Goal: Find specific page/section: Find specific page/section

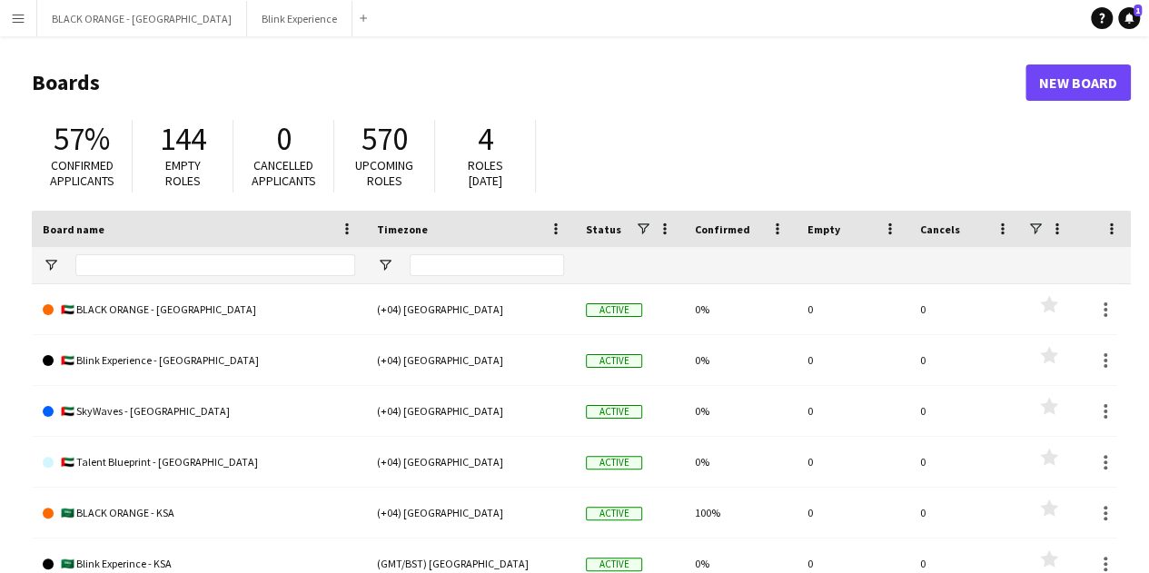
click at [16, 21] on app-icon "Menu" at bounding box center [18, 18] width 15 height 15
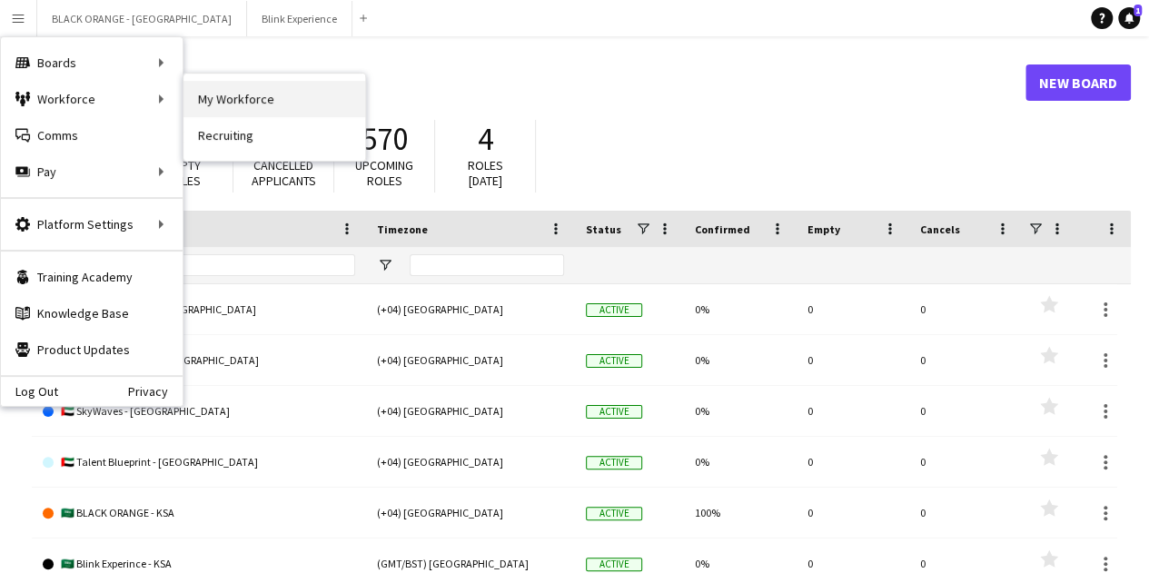
click at [248, 103] on link "My Workforce" at bounding box center [275, 99] width 182 height 36
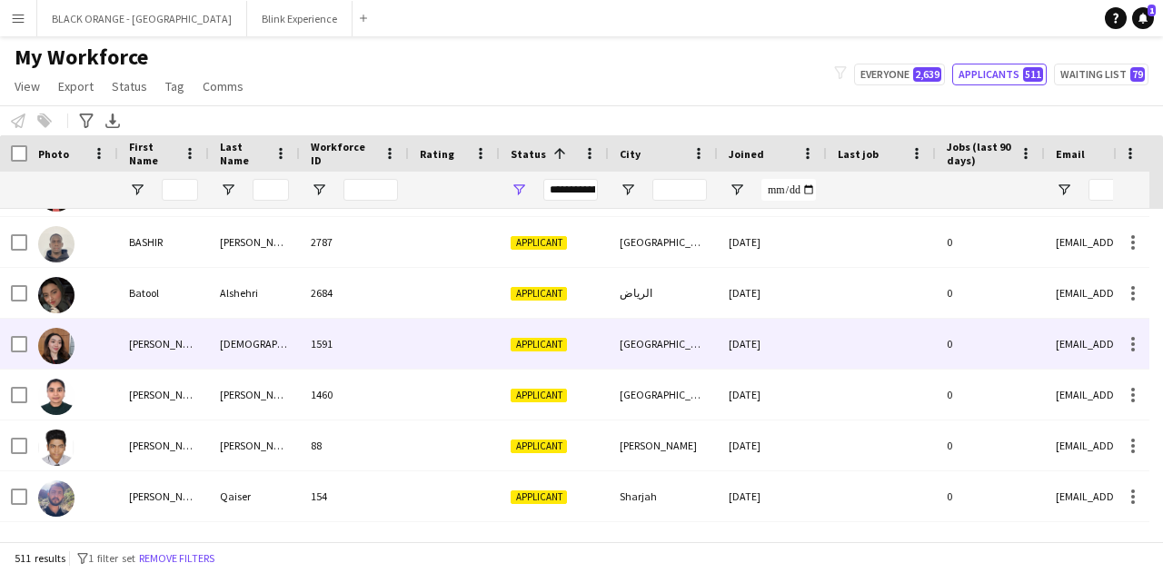
click at [238, 335] on div "[DEMOGRAPHIC_DATA]" at bounding box center [254, 344] width 91 height 50
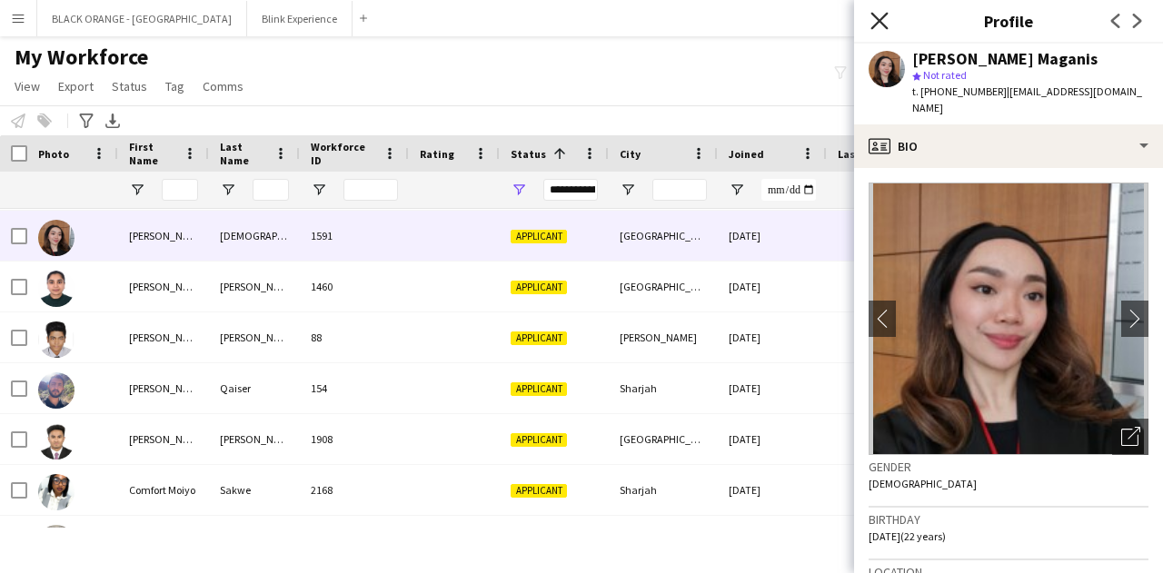
click at [882, 20] on icon "Close pop-in" at bounding box center [878, 20] width 17 height 17
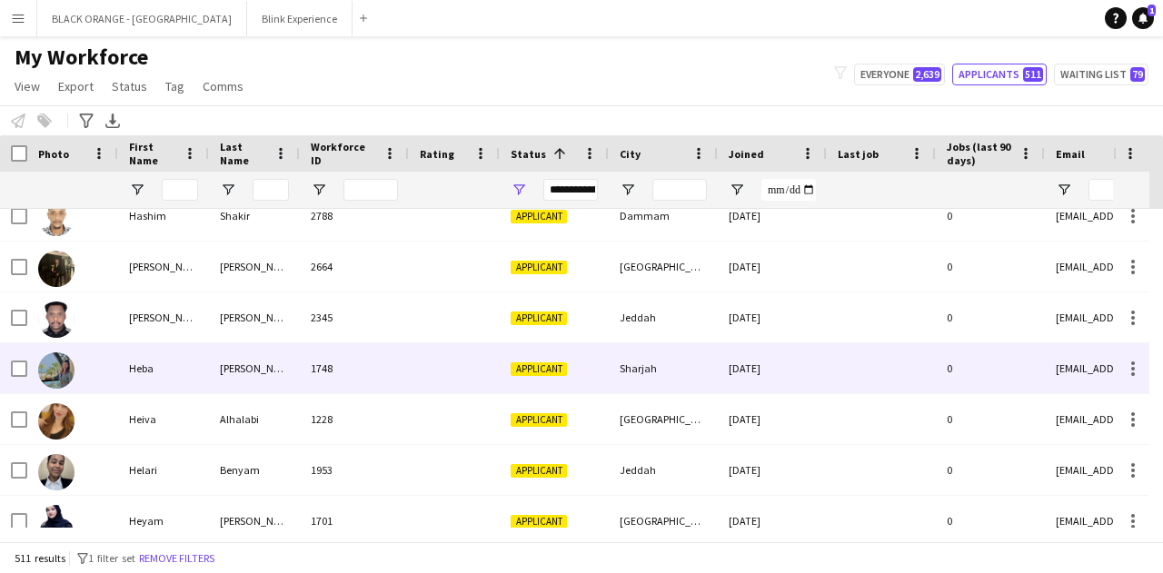
click at [374, 359] on div "1748" at bounding box center [354, 368] width 109 height 50
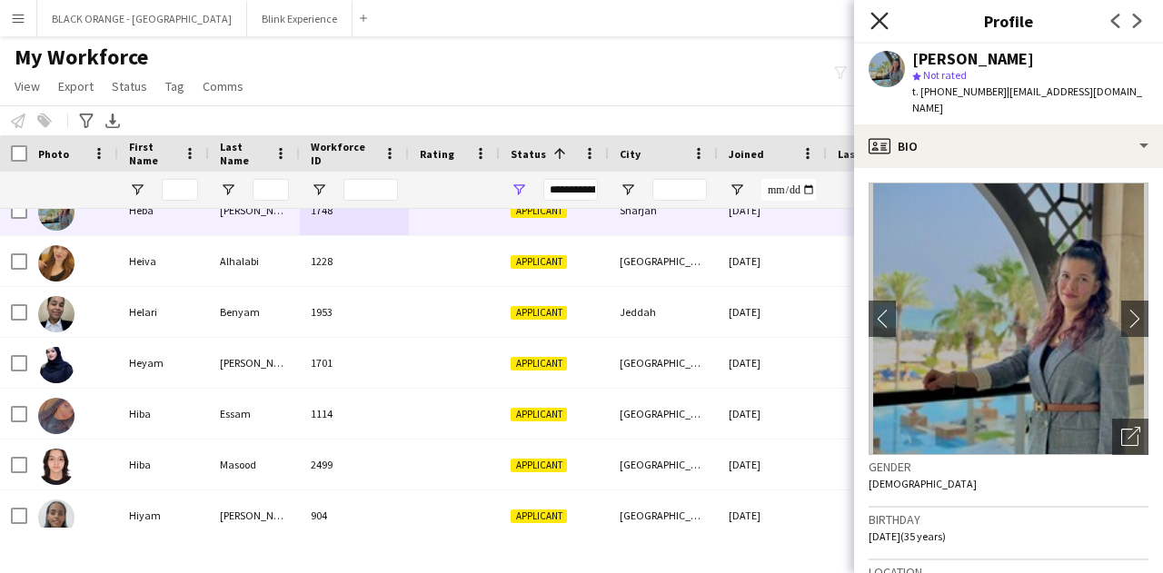
click at [882, 21] on icon "Close pop-in" at bounding box center [878, 20] width 17 height 17
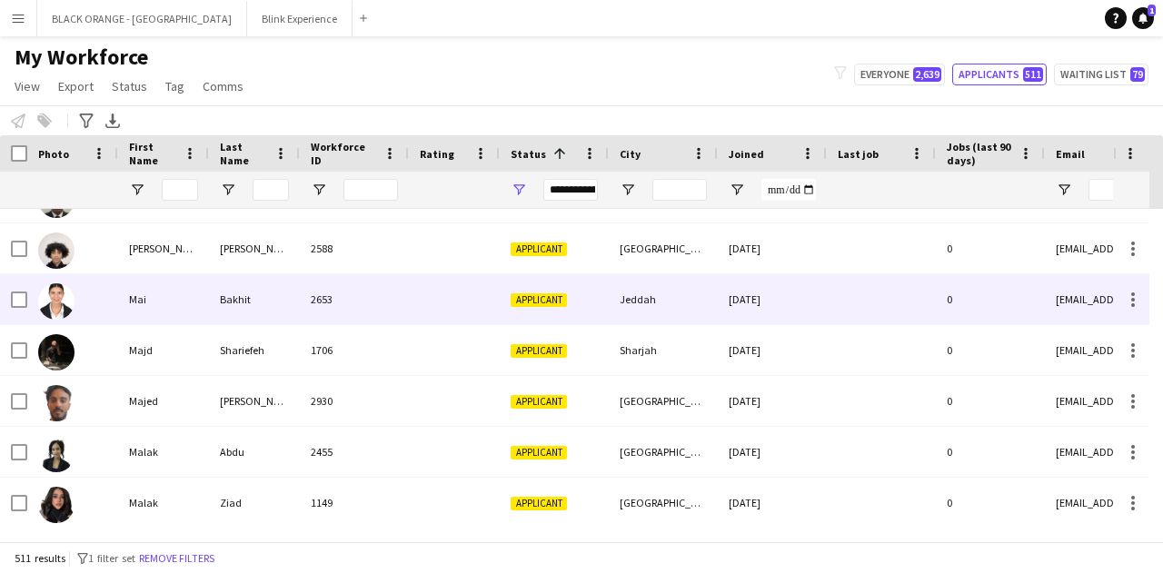
click at [214, 307] on div "Bakhit" at bounding box center [254, 299] width 91 height 50
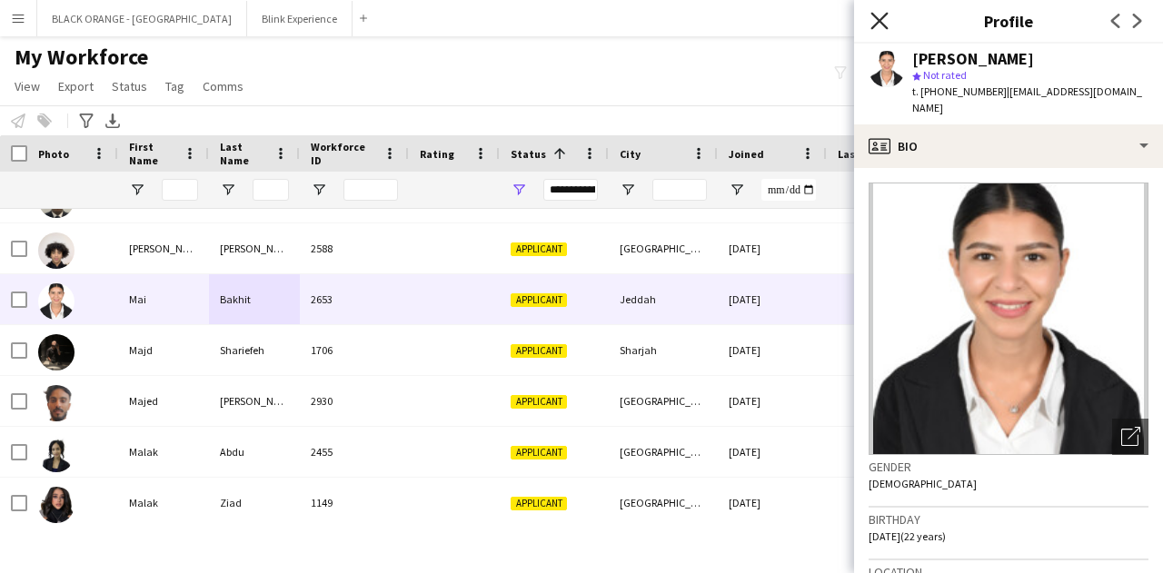
click at [886, 25] on icon "Close pop-in" at bounding box center [878, 20] width 17 height 17
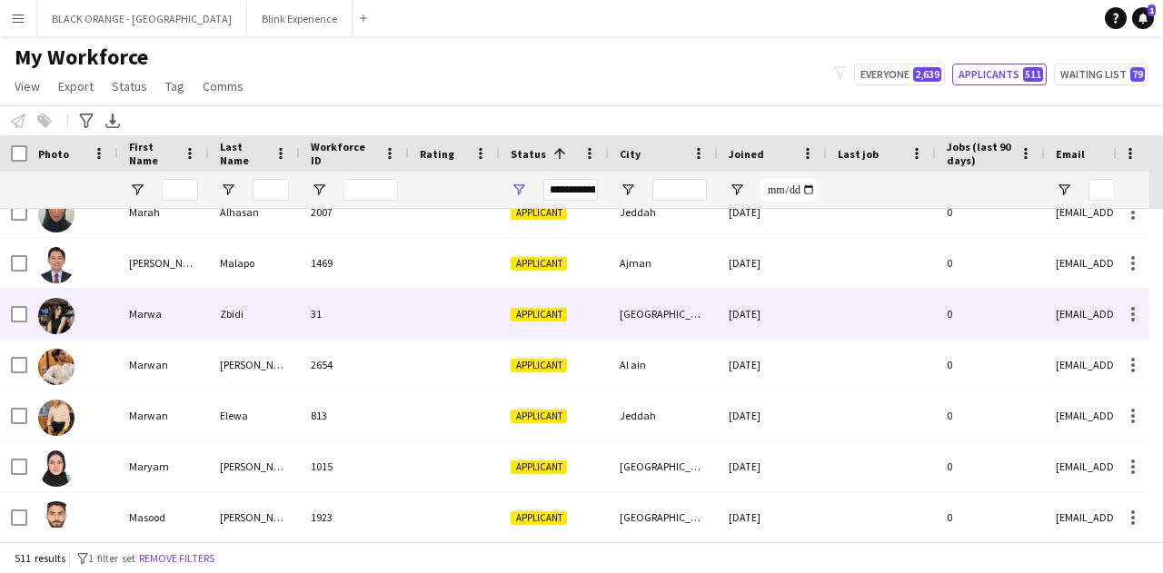
click at [376, 330] on div "31" at bounding box center [354, 314] width 109 height 50
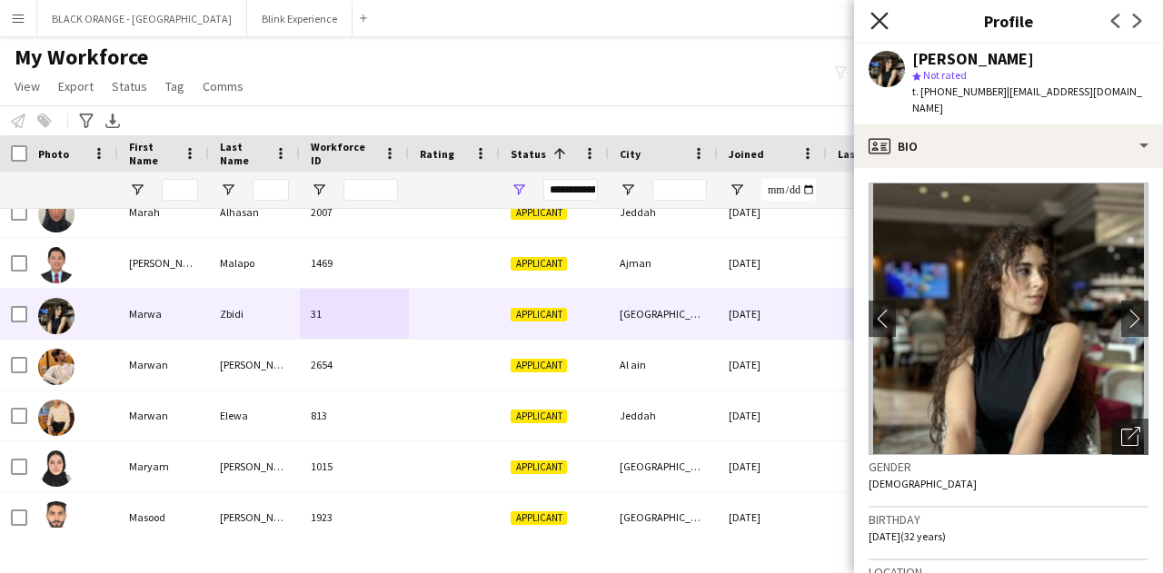
click at [879, 26] on icon "Close pop-in" at bounding box center [878, 20] width 17 height 17
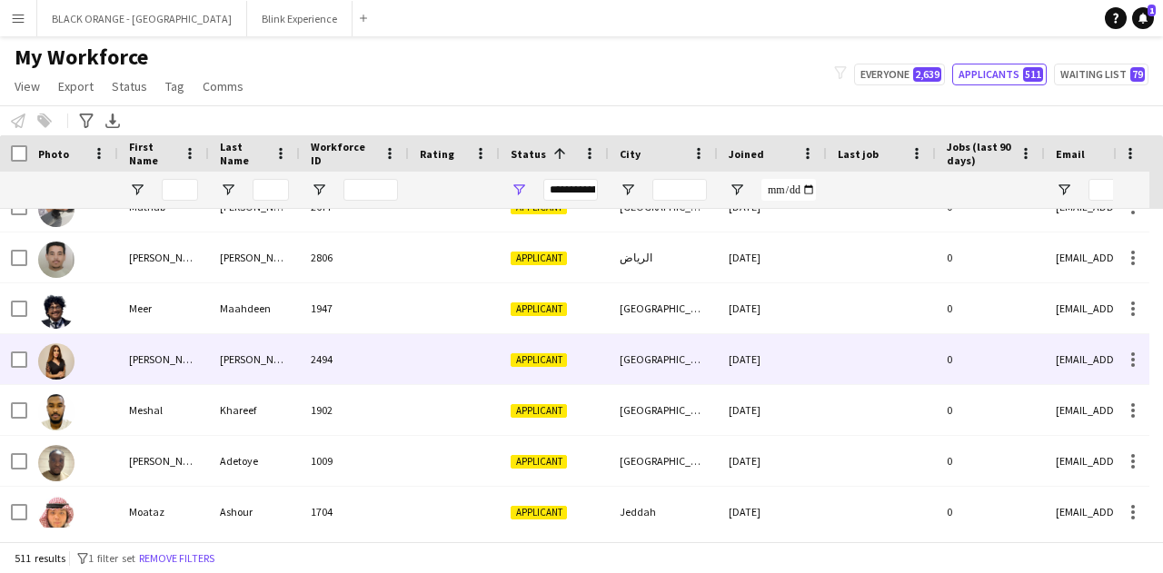
click at [196, 345] on div "[PERSON_NAME]" at bounding box center [163, 359] width 91 height 50
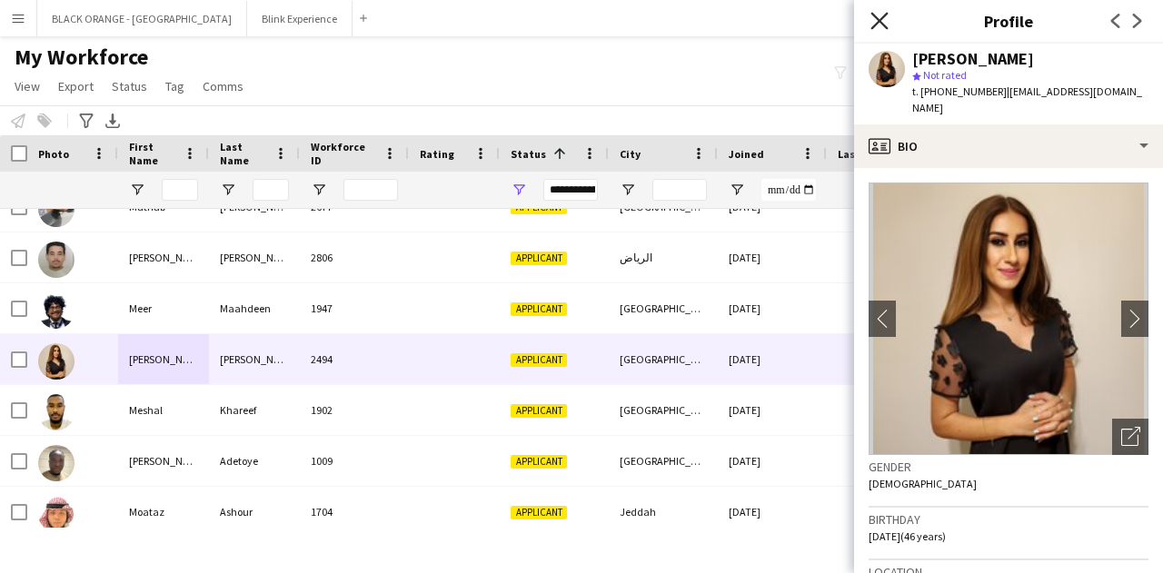
click at [879, 23] on icon at bounding box center [878, 20] width 17 height 17
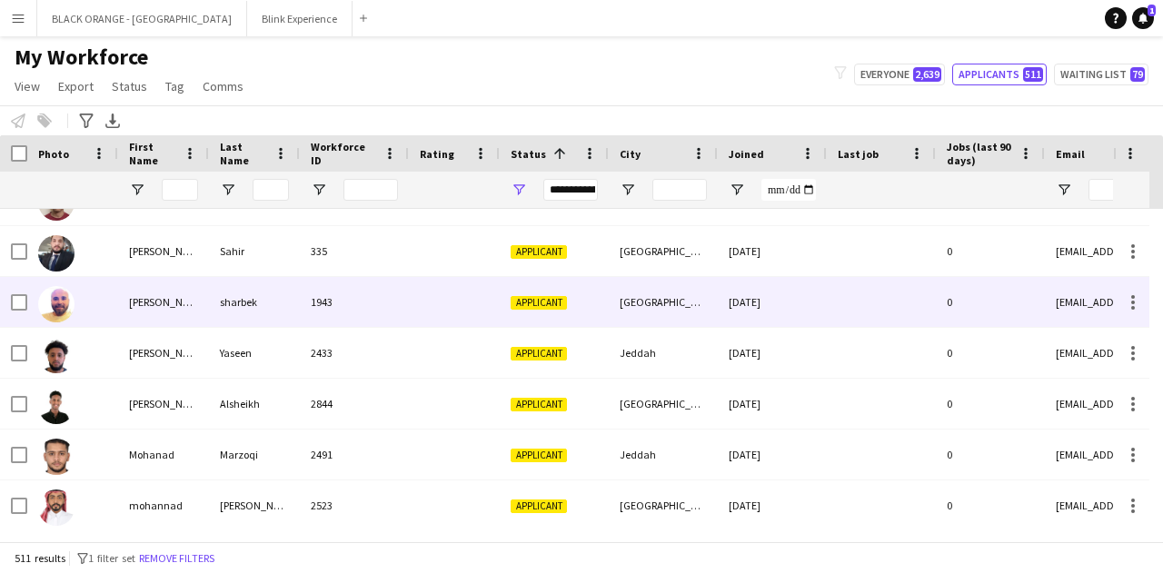
click at [193, 309] on div "[PERSON_NAME]" at bounding box center [163, 302] width 91 height 50
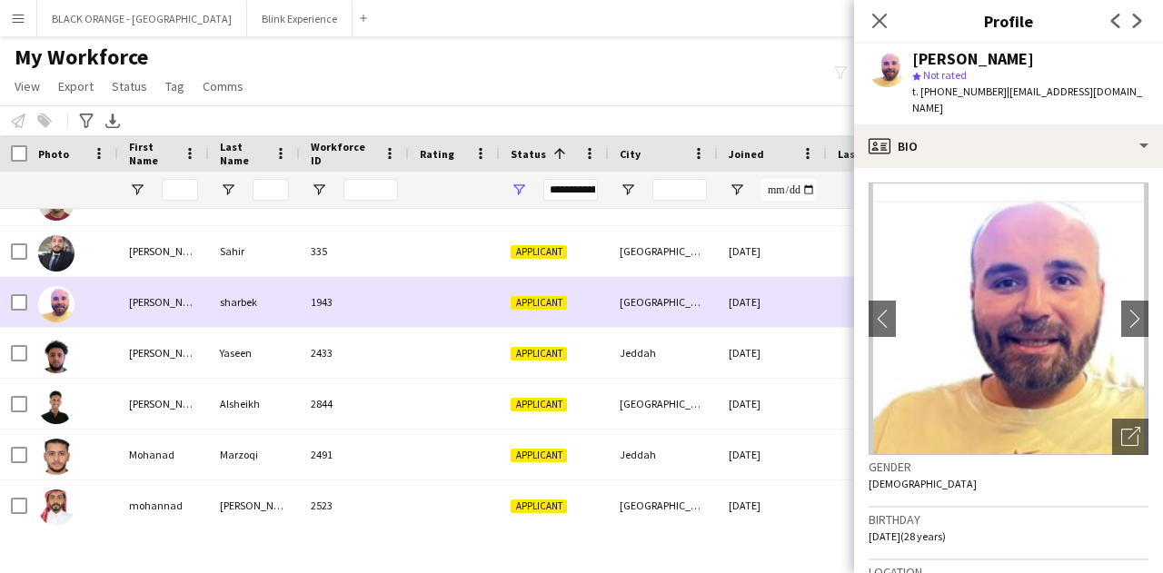
click at [193, 309] on div "[PERSON_NAME]" at bounding box center [163, 302] width 91 height 50
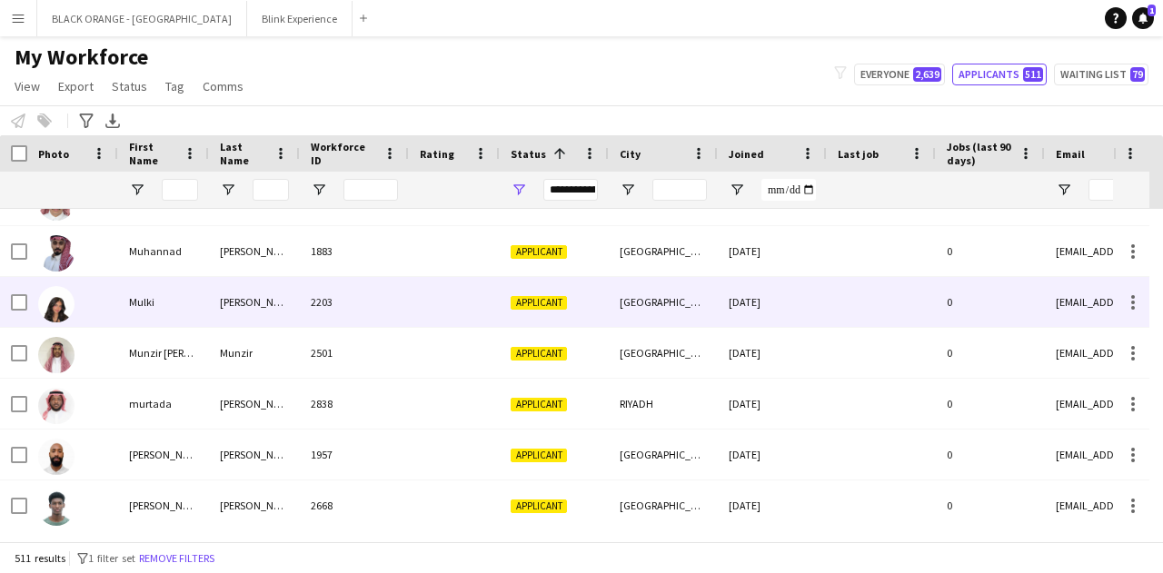
click at [123, 303] on div "Mulki" at bounding box center [163, 302] width 91 height 50
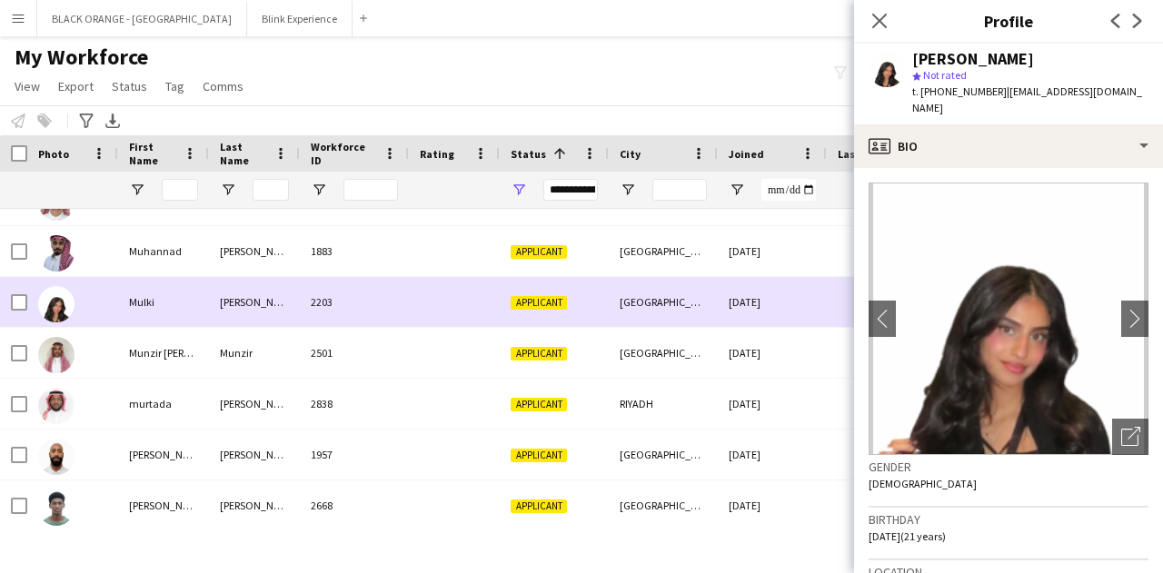
click at [123, 303] on div "Mulki" at bounding box center [163, 302] width 91 height 50
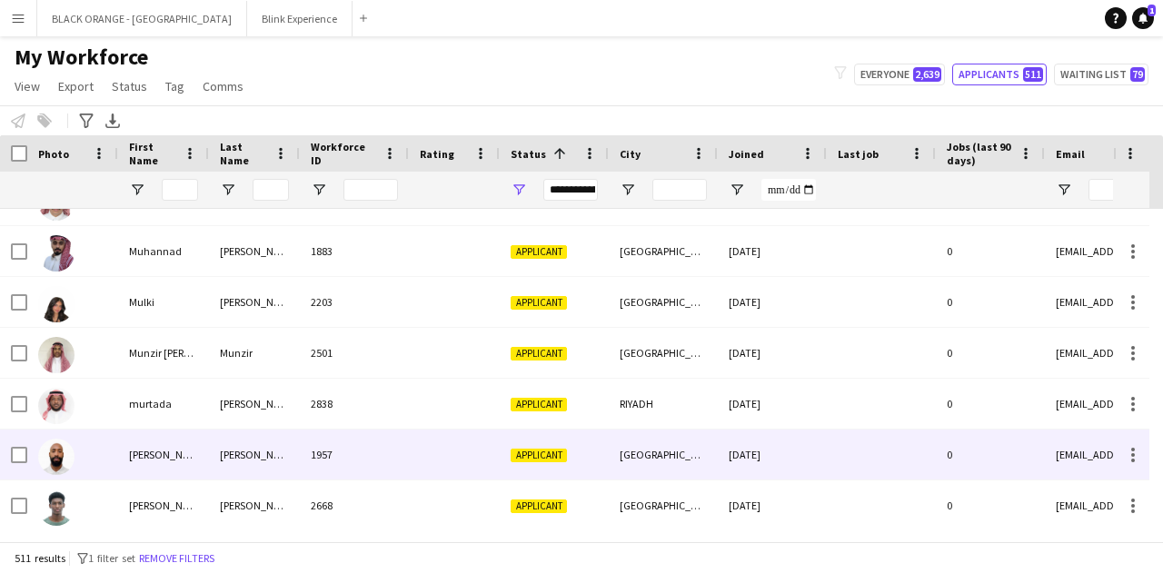
click at [127, 456] on div "[PERSON_NAME]" at bounding box center [163, 455] width 91 height 50
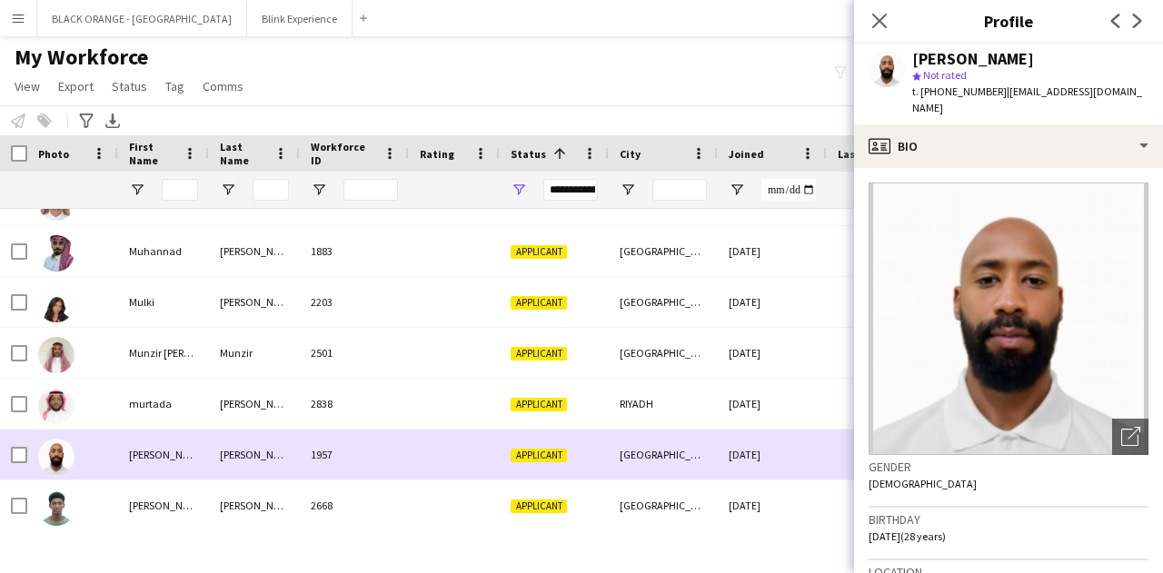
click at [127, 456] on div "[PERSON_NAME]" at bounding box center [163, 455] width 91 height 50
